Goal: Obtain resource: Obtain resource

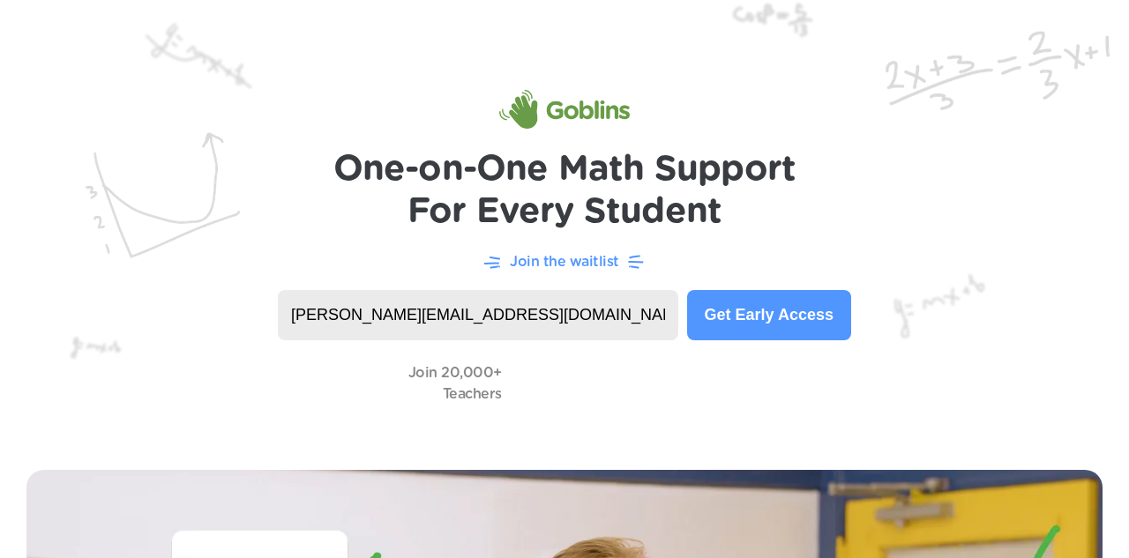
type input "[PERSON_NAME][EMAIL_ADDRESS][DOMAIN_NAME]"
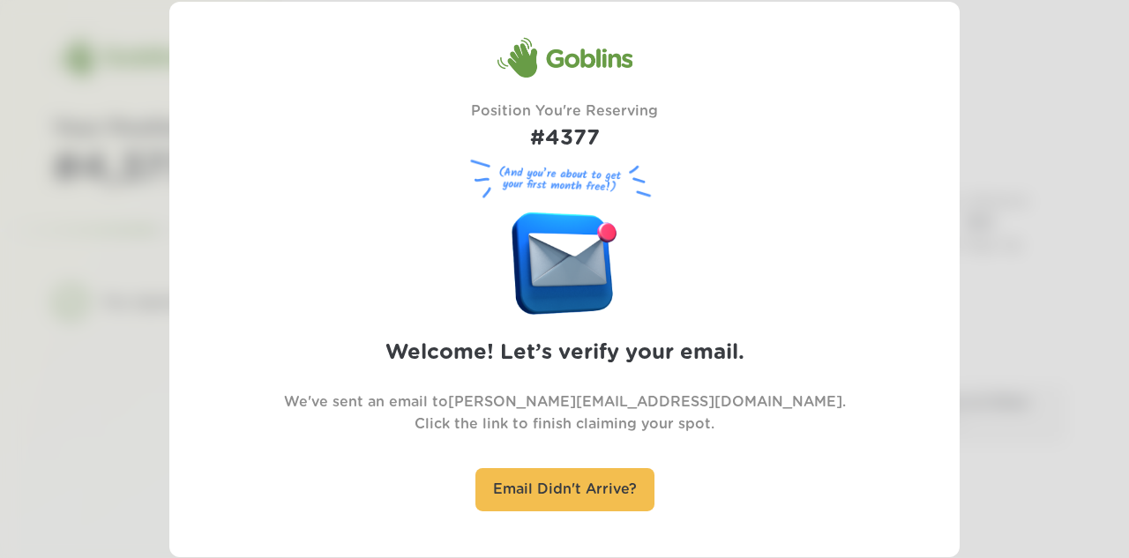
click at [560, 134] on h1 "#4377" at bounding box center [564, 139] width 187 height 33
click at [537, 407] on p "We've sent an email to keelan.roll@stu.pulaski.kyschools.us . Click the link to…" at bounding box center [565, 414] width 562 height 44
